Goal: Navigation & Orientation: Find specific page/section

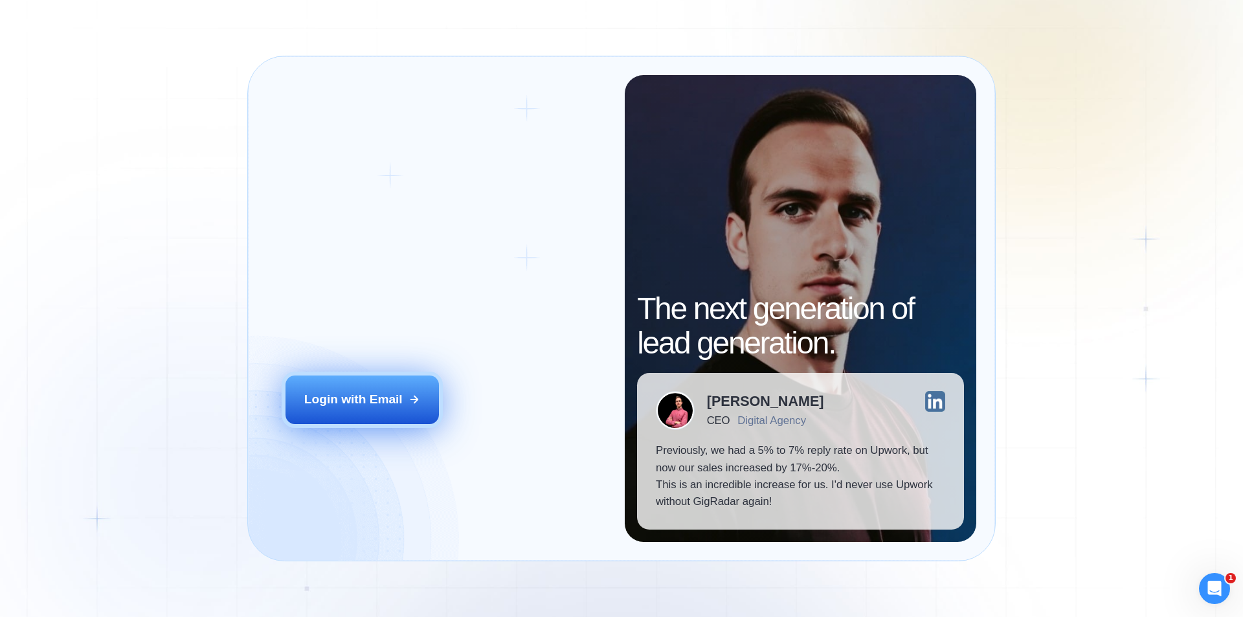
click at [364, 397] on div "Login with Email" at bounding box center [353, 399] width 98 height 17
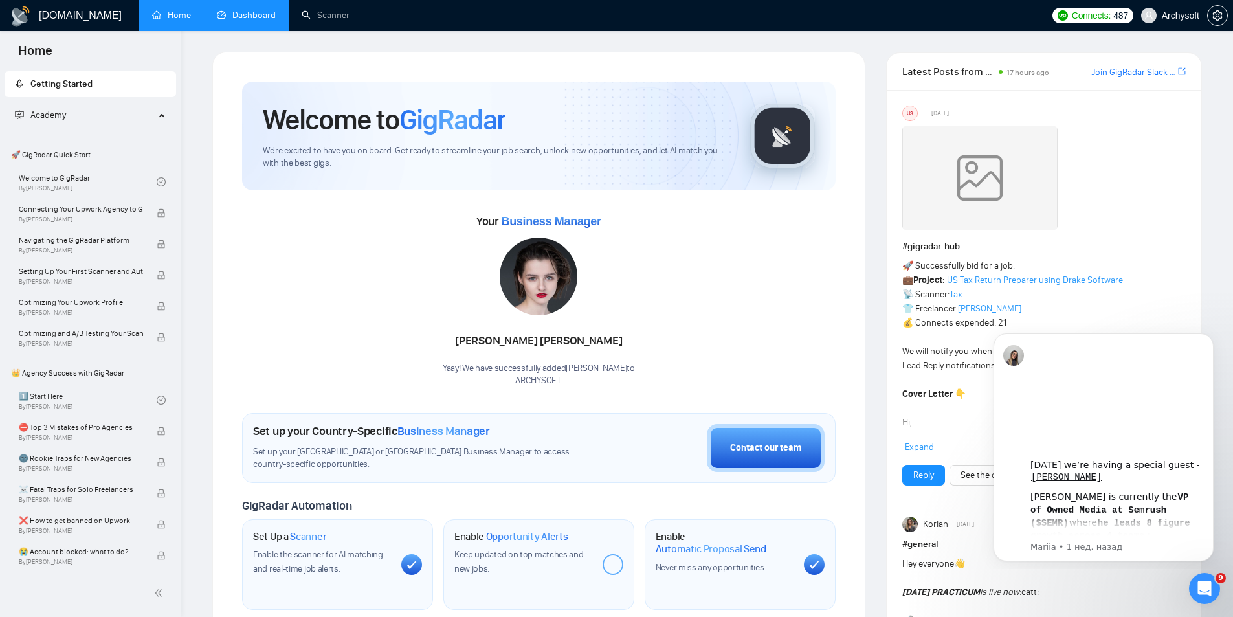
click at [247, 10] on link "Dashboard" at bounding box center [246, 15] width 59 height 11
